Goal: Obtain resource: Download file/media

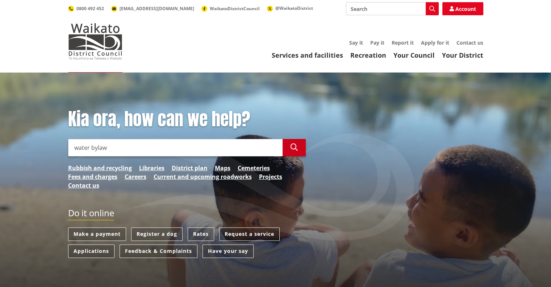
type input "water bylaw"
click at [292, 147] on icon "button" at bounding box center [294, 147] width 7 height 7
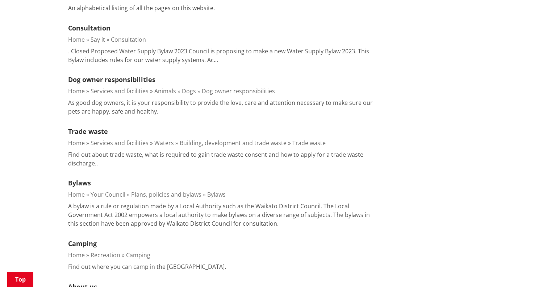
scroll to position [601, 0]
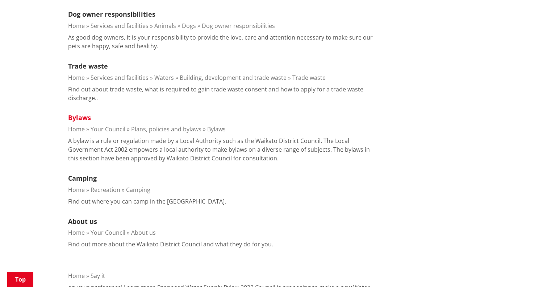
click at [82, 114] on link "Bylaws" at bounding box center [79, 117] width 23 height 9
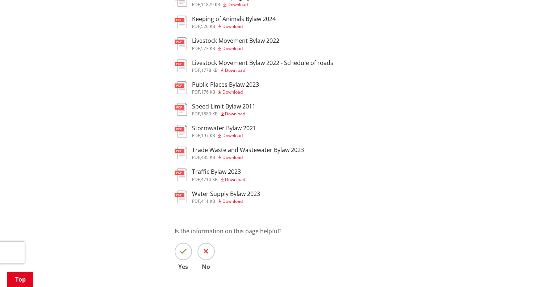
scroll to position [259, 0]
click at [234, 205] on span "Download" at bounding box center [233, 202] width 20 height 6
